Goal: Information Seeking & Learning: Learn about a topic

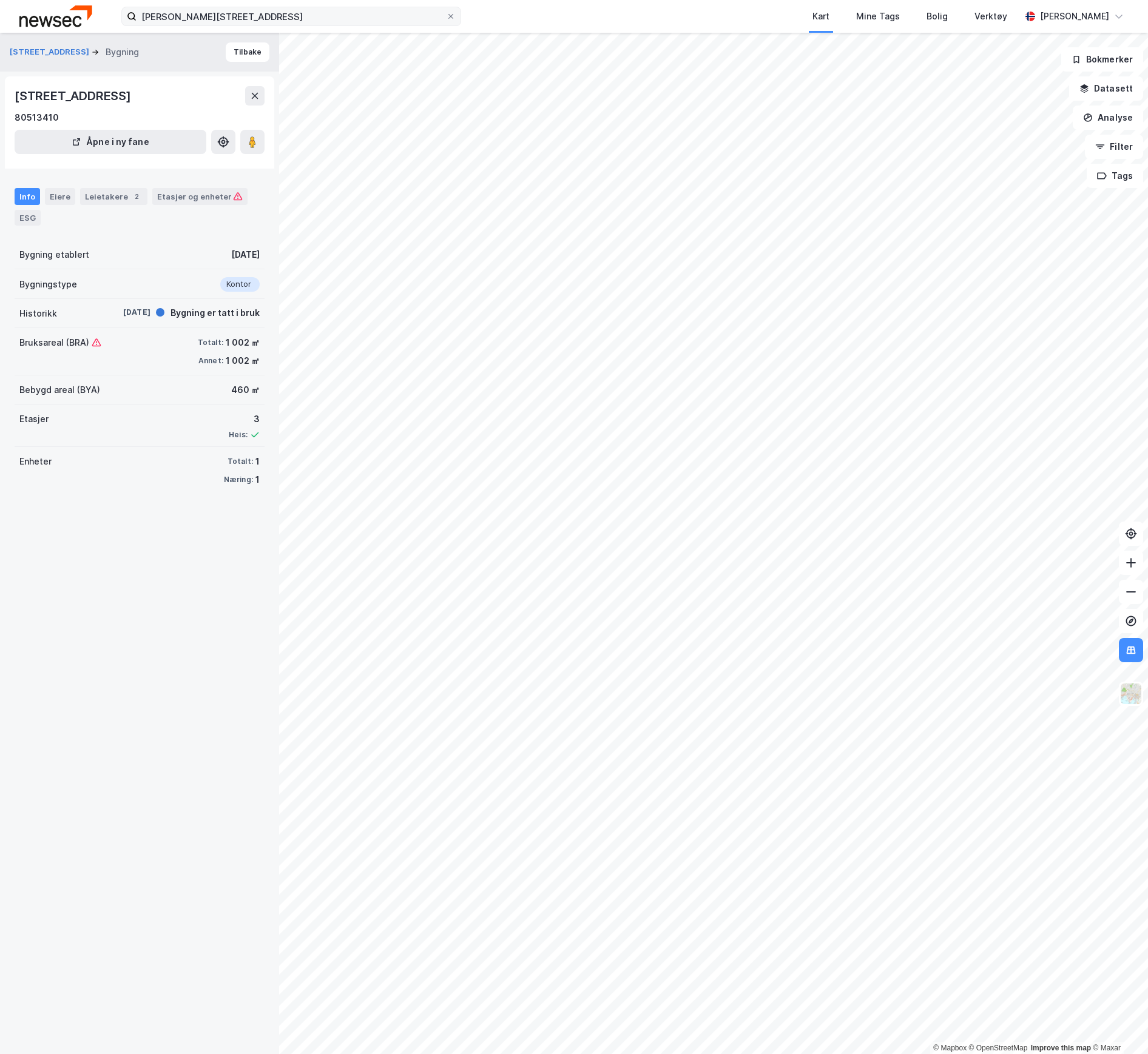
click at [450, 18] on icon at bounding box center [451, 16] width 7 height 7
click at [446, 18] on input "[PERSON_NAME][STREET_ADDRESS]" at bounding box center [291, 16] width 310 height 18
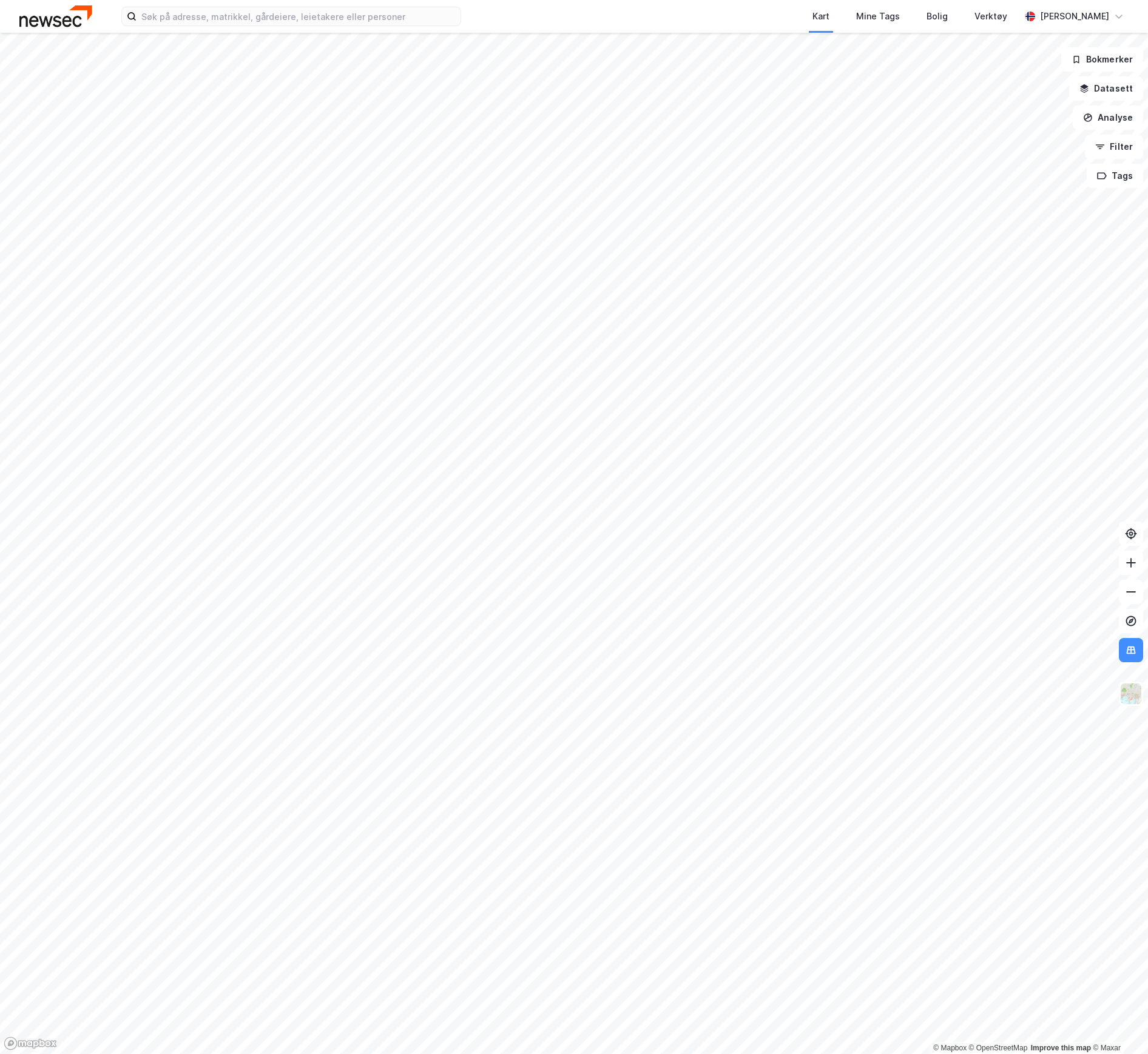
click at [70, 10] on img at bounding box center [55, 16] width 73 height 21
click at [209, 29] on div "Kart Mine Tags Bolig Verktøy [PERSON_NAME]" at bounding box center [574, 16] width 1148 height 33
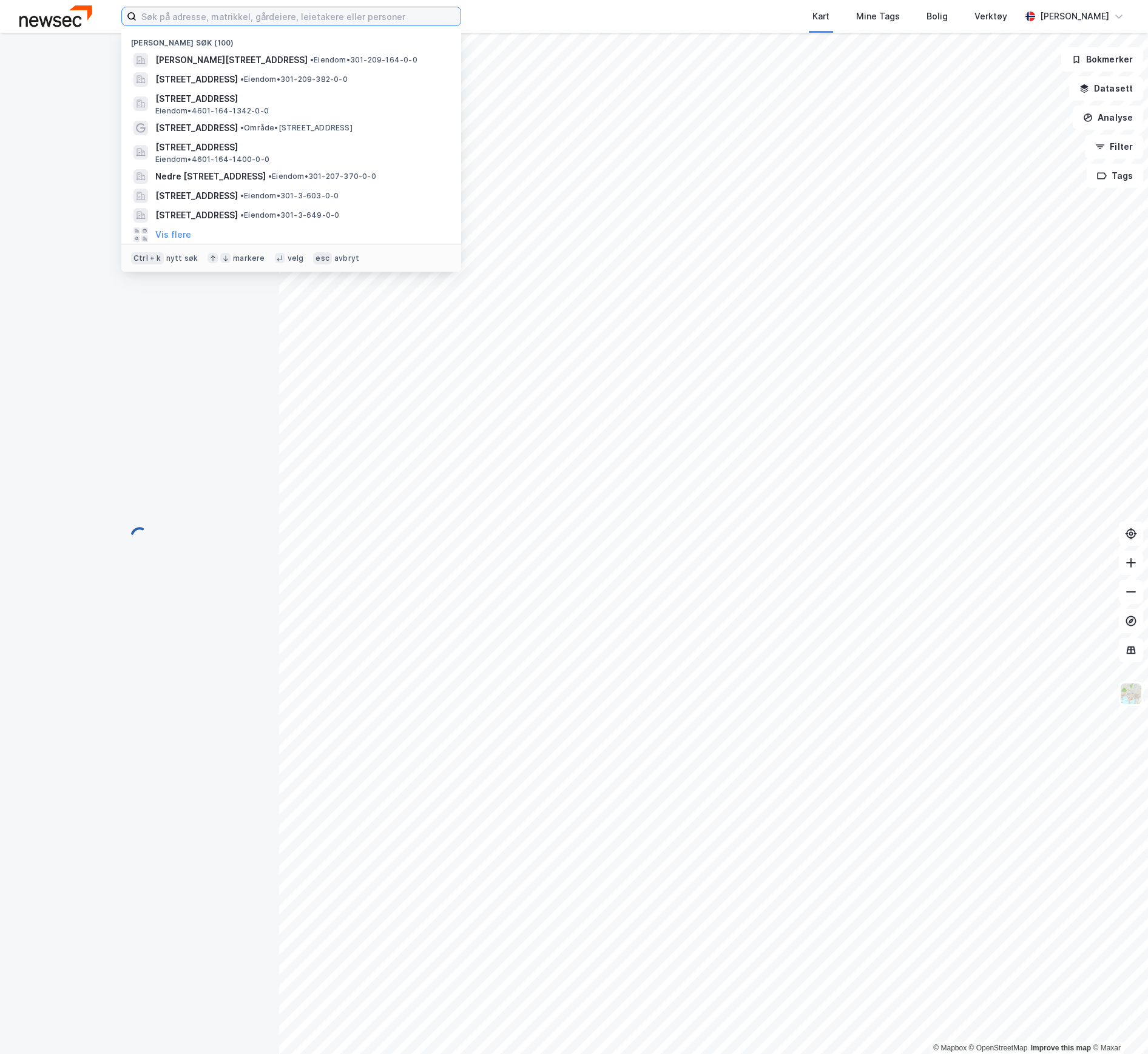
click at [205, 20] on input at bounding box center [298, 16] width 324 height 18
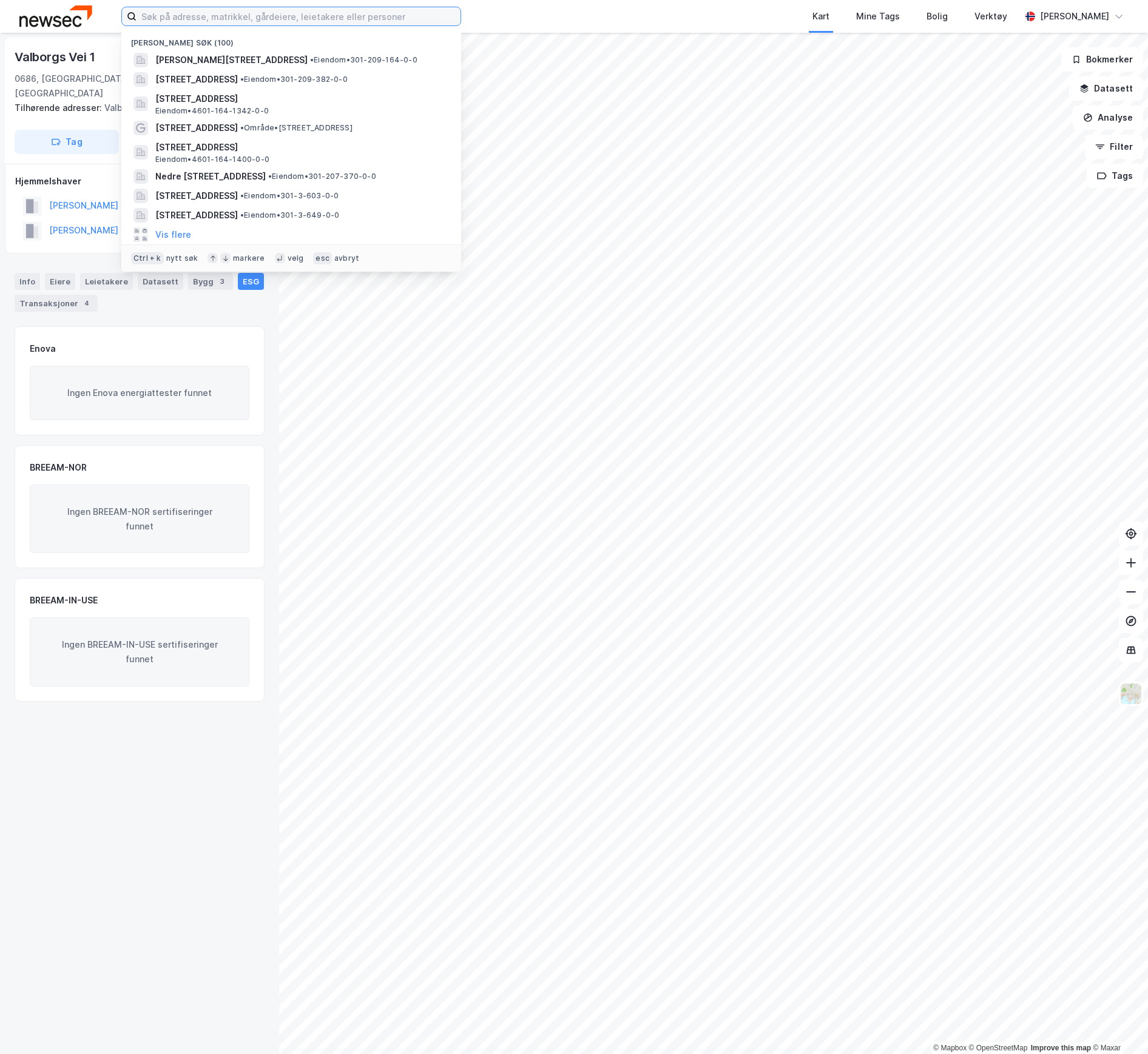
paste input "[STREET_ADDRESS]"
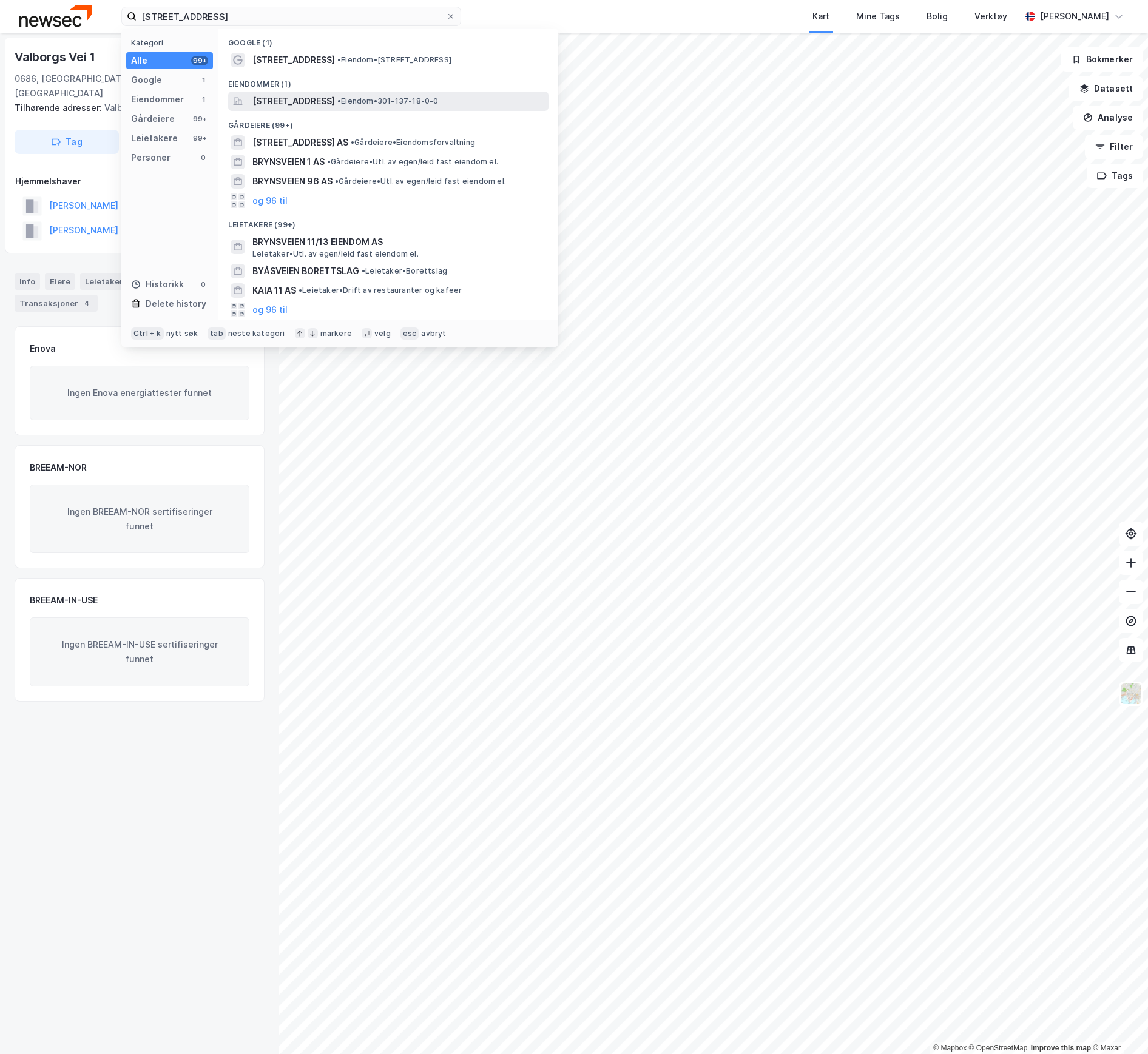
click at [278, 100] on span "[STREET_ADDRESS]" at bounding box center [294, 102] width 82 height 15
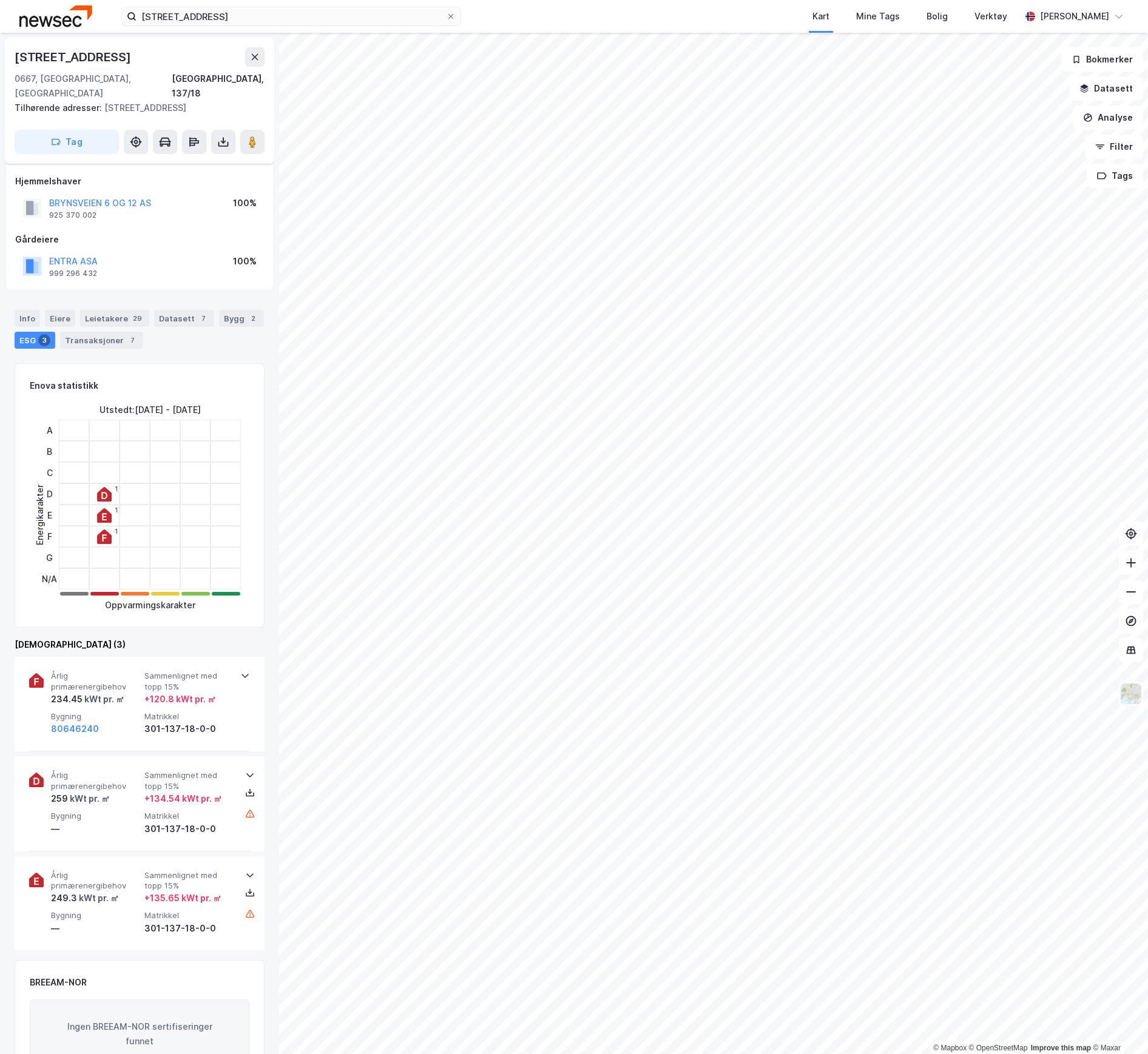
scroll to position [163, 0]
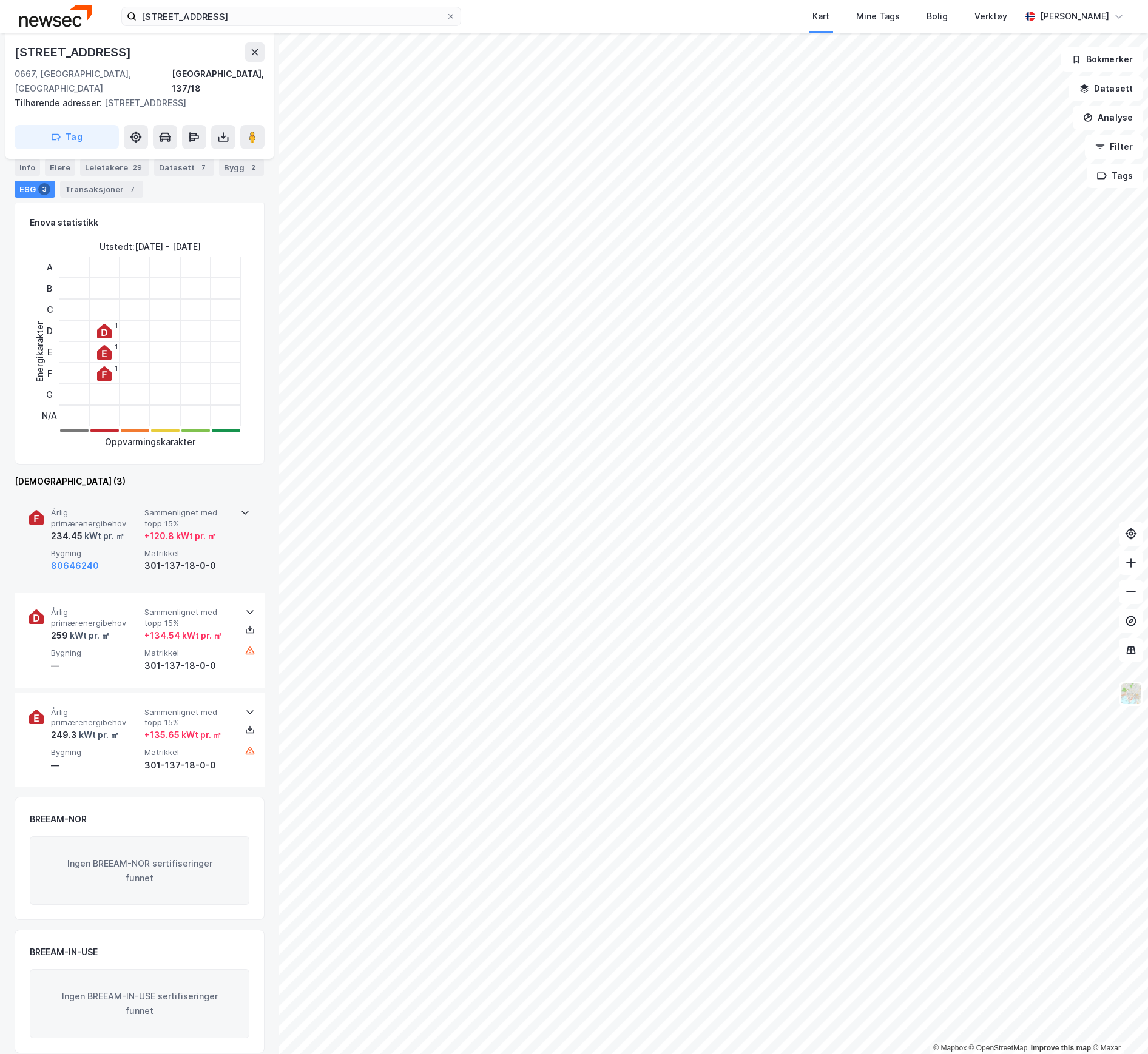
click at [115, 529] on div "kWt pr. ㎡" at bounding box center [103, 536] width 42 height 15
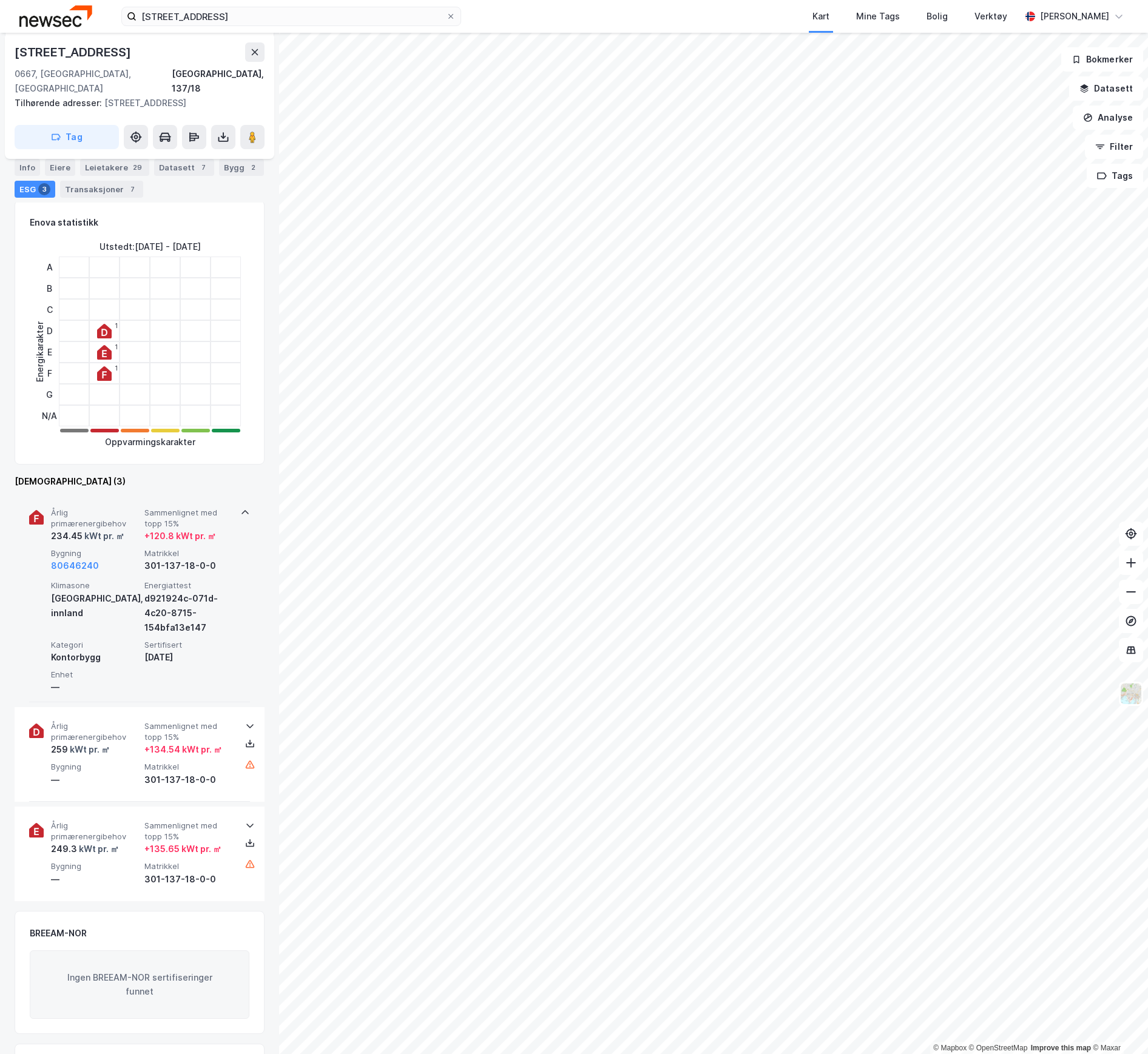
click at [240, 508] on icon at bounding box center [245, 513] width 10 height 10
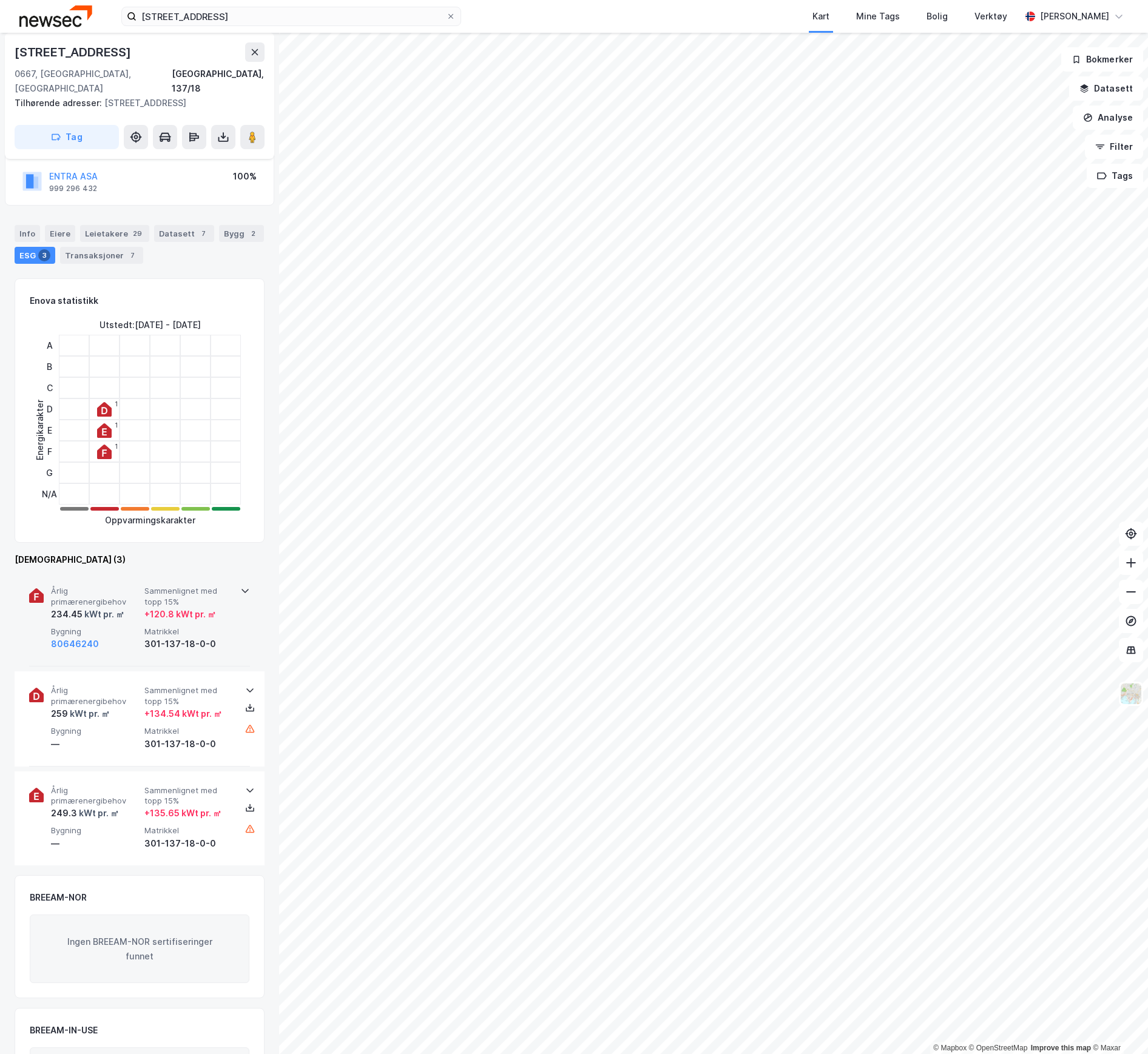
scroll to position [0, 0]
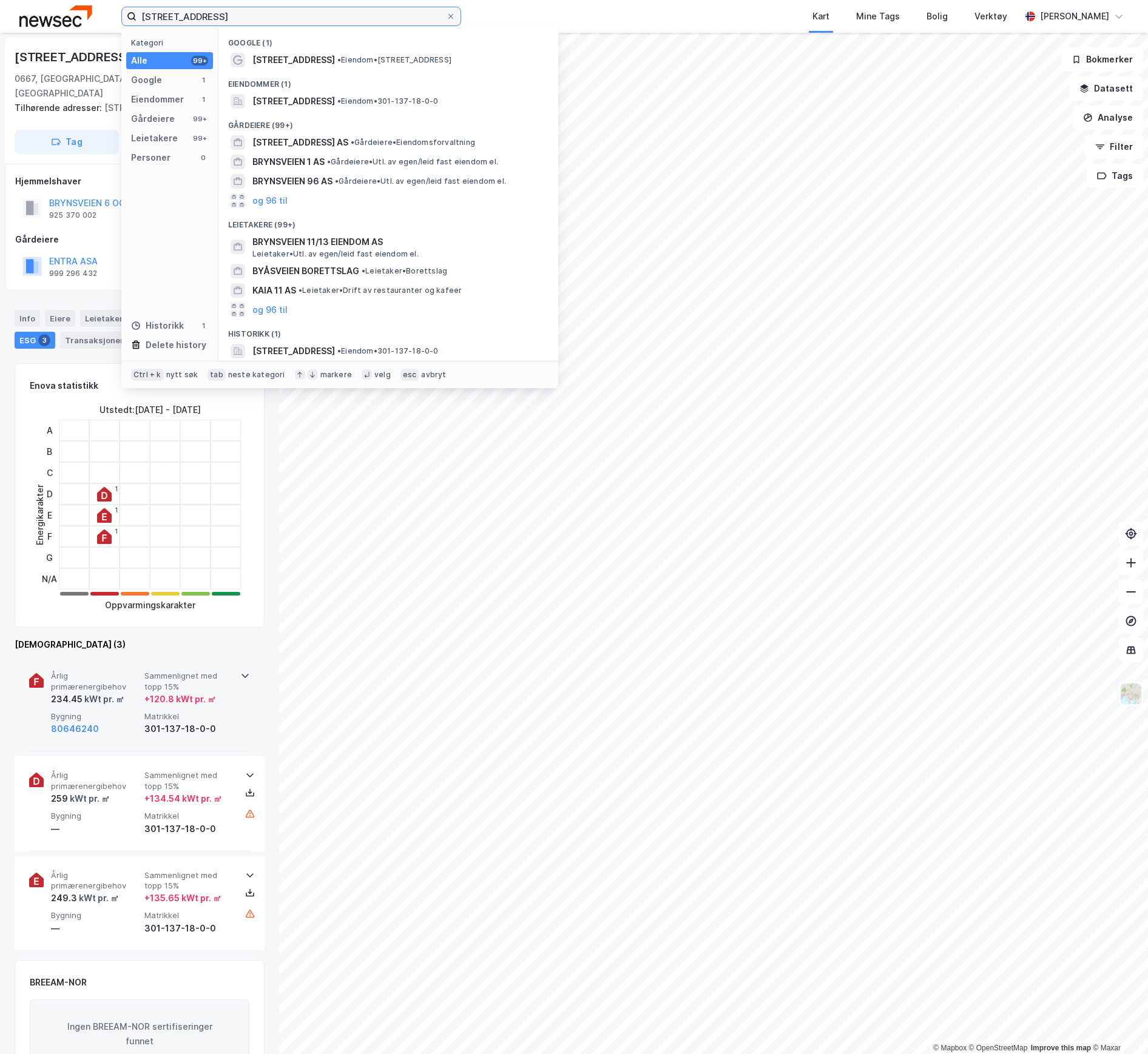
drag, startPoint x: 205, startPoint y: 17, endPoint x: 108, endPoint y: 15, distance: 97.0
click at [108, 15] on div "Brynsveien 11 Kategori Alle 99+ Google 1 Eiendommer 1 Gårdeiere 99+ Leietakere …" at bounding box center [574, 16] width 1148 height 33
paste input "5"
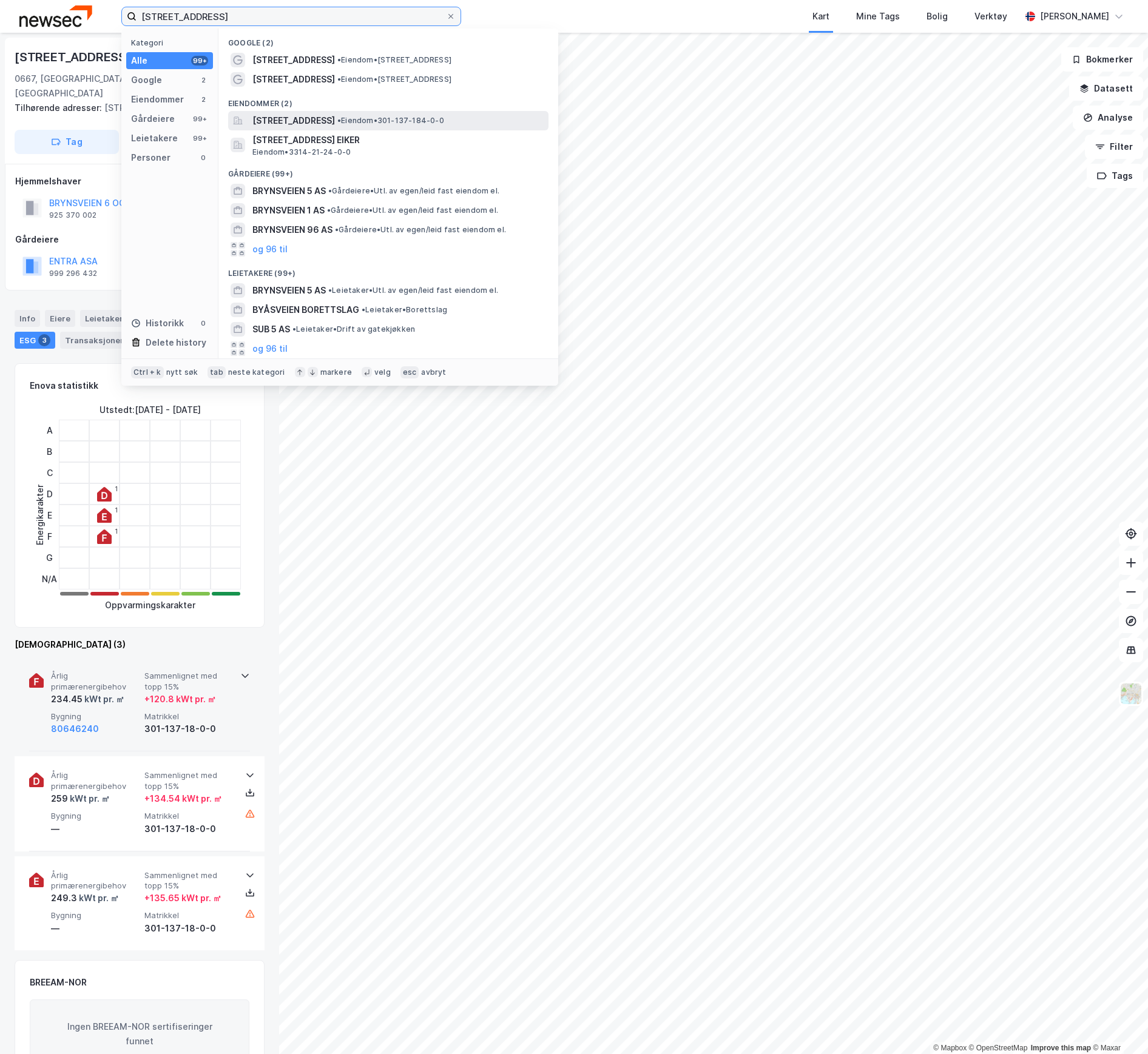
type input "[STREET_ADDRESS]"
click at [284, 122] on span "[STREET_ADDRESS]" at bounding box center [294, 121] width 82 height 15
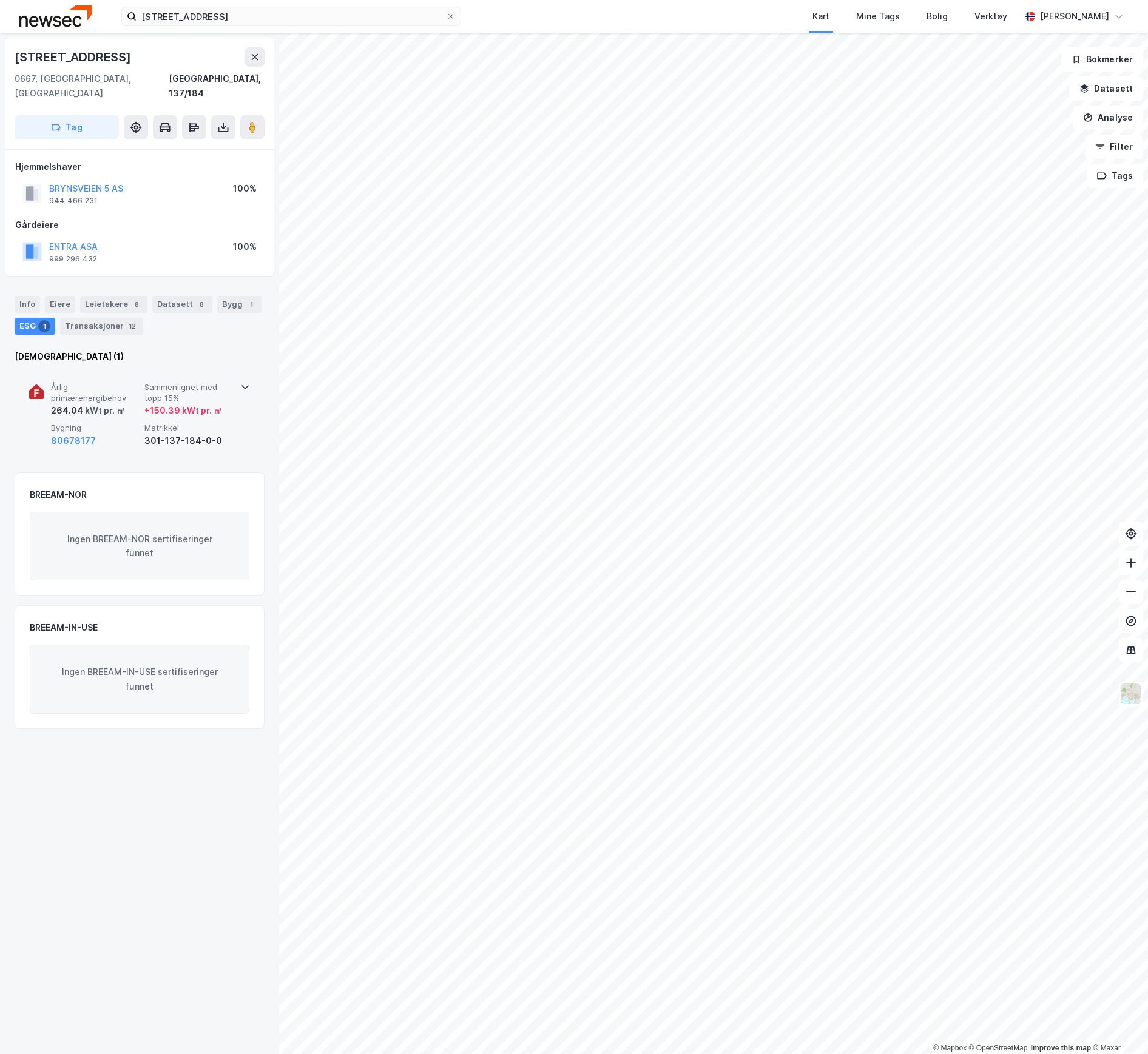
click at [134, 434] on div "80678177" at bounding box center [95, 441] width 89 height 15
